Goal: Find specific page/section: Find specific page/section

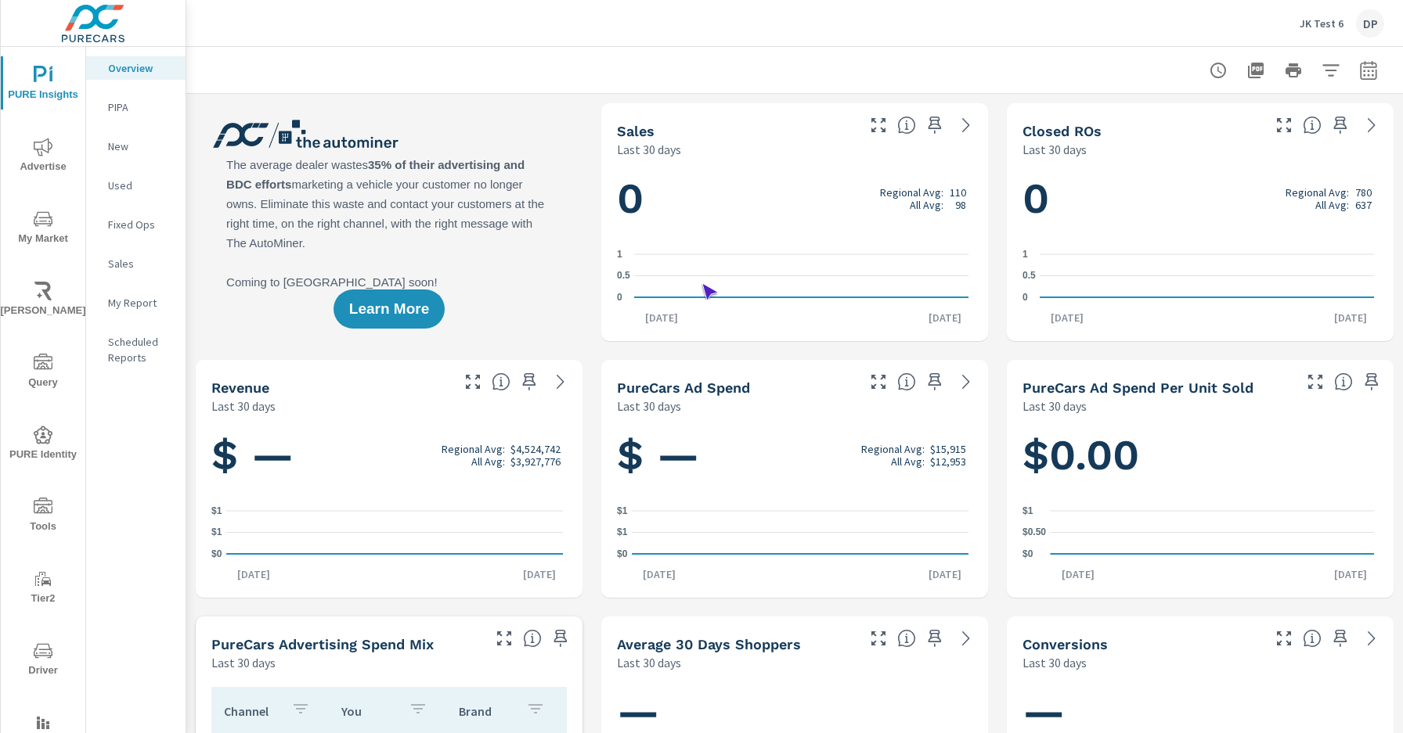
scroll to position [1, 0]
click at [40, 661] on span "Driver" at bounding box center [42, 661] width 75 height 38
